Goal: Transaction & Acquisition: Obtain resource

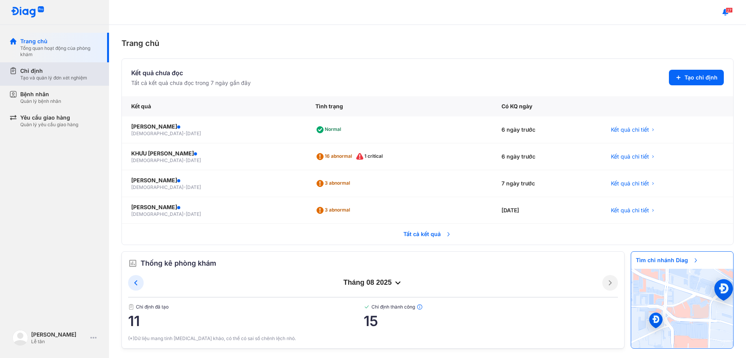
click at [48, 76] on div "Tạo và quản lý đơn xét nghiệm" at bounding box center [53, 78] width 67 height 6
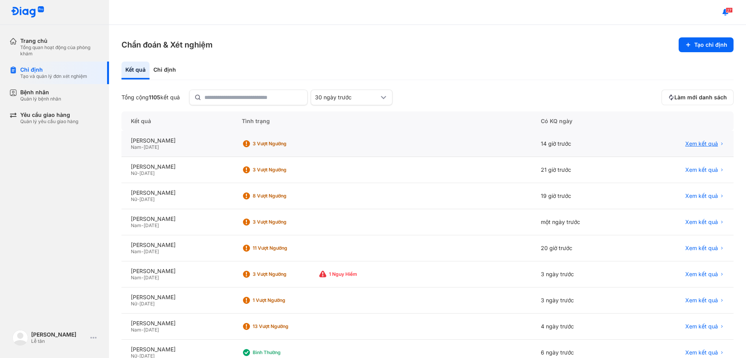
click at [696, 142] on span "Xem kết quả" at bounding box center [701, 143] width 33 height 7
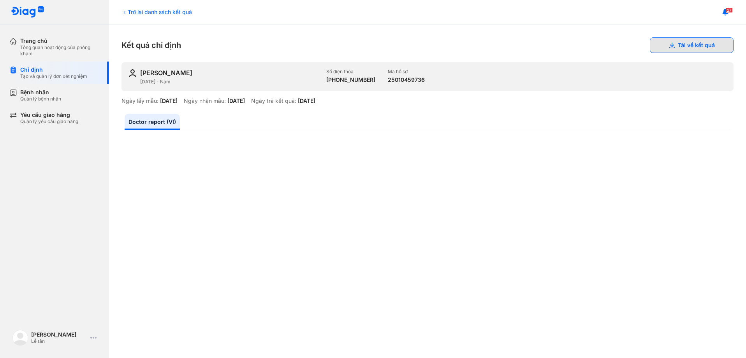
click at [686, 42] on button "Tải về kết quả" at bounding box center [692, 45] width 84 height 16
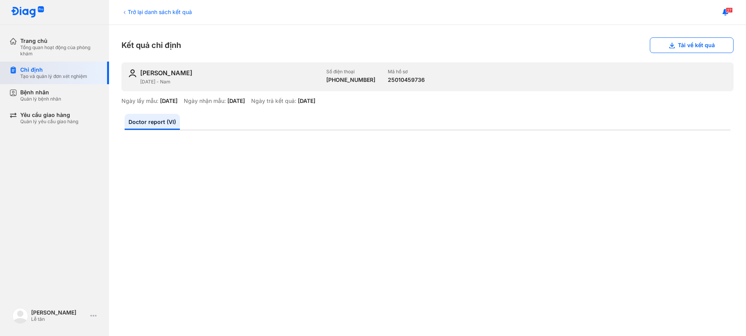
click at [20, 66] on div "Chỉ định Tạo và quản lý đơn xét nghiệm" at bounding box center [59, 72] width 100 height 23
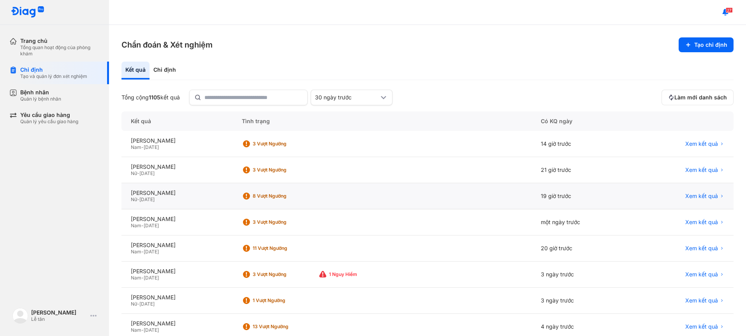
drag, startPoint x: 683, startPoint y: 195, endPoint x: 671, endPoint y: 193, distance: 11.8
click at [678, 195] on div "Xem kết quả" at bounding box center [683, 195] width 82 height 7
click at [686, 195] on span "Xem kết quả" at bounding box center [701, 195] width 33 height 7
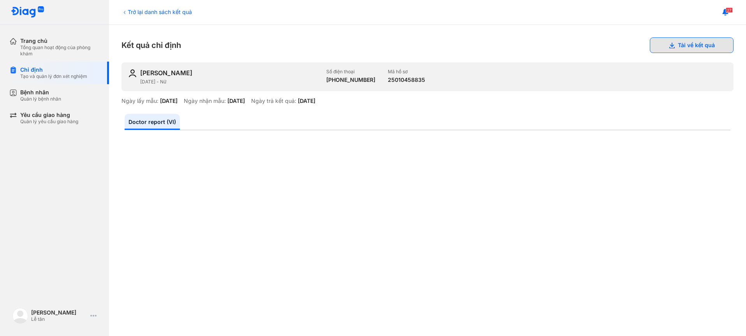
click at [676, 49] on button "Tải về kết quả" at bounding box center [692, 45] width 84 height 16
click at [37, 70] on div "Chỉ định" at bounding box center [53, 69] width 67 height 7
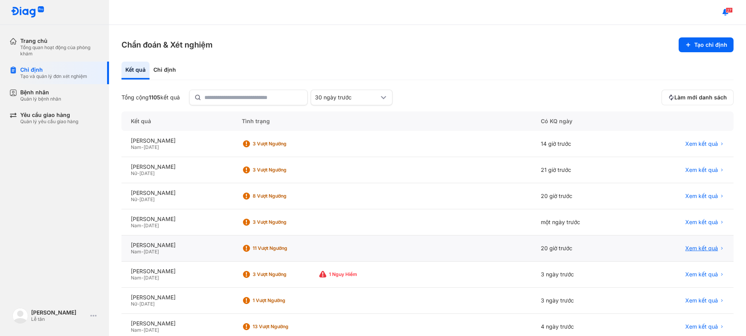
click at [702, 247] on span "Xem kết quả" at bounding box center [701, 247] width 33 height 7
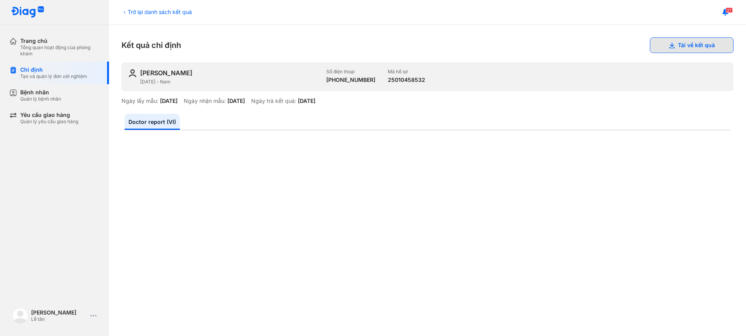
click at [683, 46] on button "Tải về kết quả" at bounding box center [692, 45] width 84 height 16
click at [33, 72] on div "Chỉ định" at bounding box center [53, 69] width 67 height 7
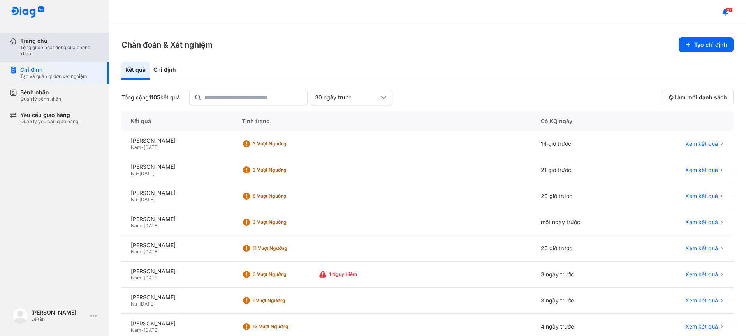
click at [34, 41] on div "Trang chủ" at bounding box center [59, 40] width 79 height 7
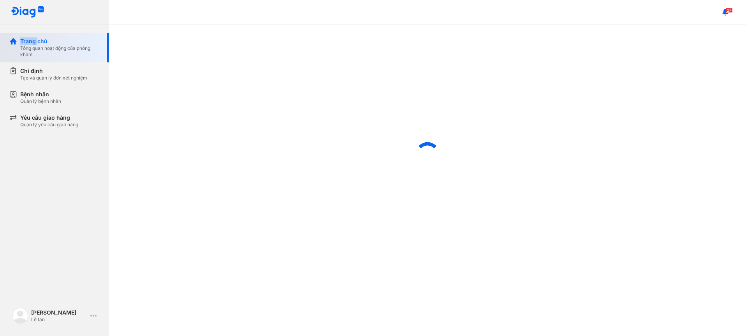
click at [34, 41] on div "Trang chủ" at bounding box center [59, 41] width 79 height 8
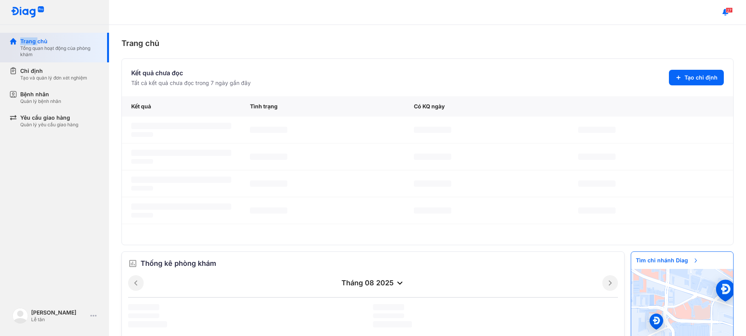
click at [34, 41] on div "Trang chủ" at bounding box center [59, 41] width 79 height 8
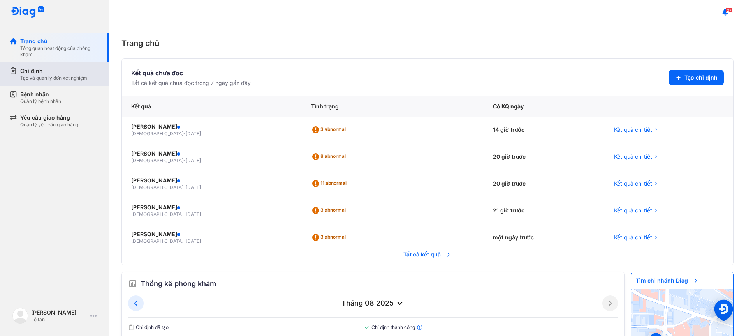
click at [29, 72] on div "Chỉ định" at bounding box center [53, 71] width 67 height 8
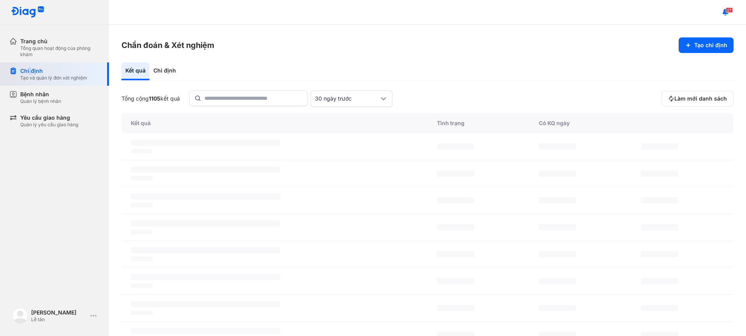
click at [29, 72] on div "Chỉ định" at bounding box center [53, 71] width 67 height 8
